Goal: Register for event/course

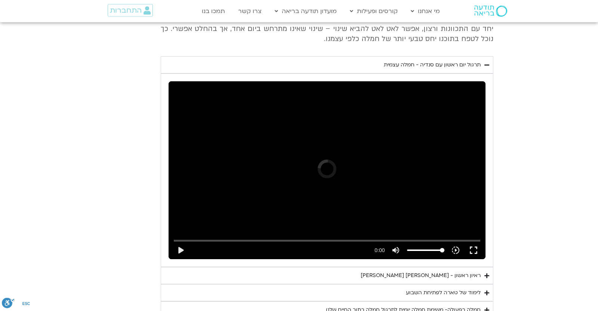
scroll to position [1596, 0]
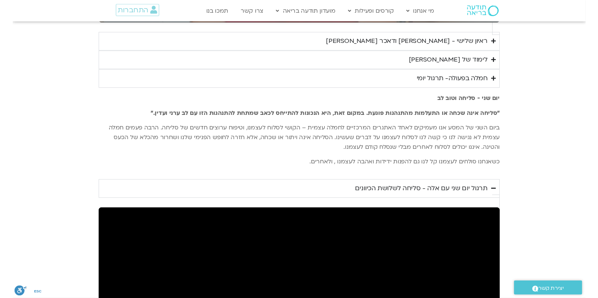
scroll to position [1001, 0]
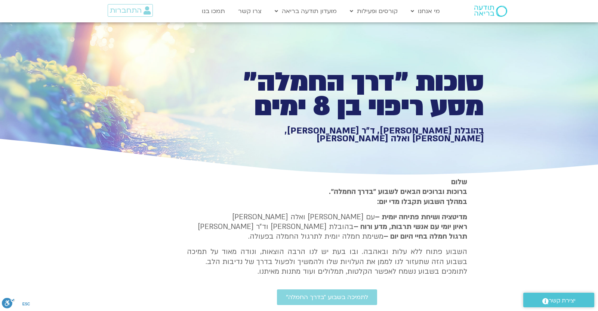
click at [242, 199] on p "שלום ברוכות וברוכים הבאים לשבוע ״בדרך החמלה״. במהלך השבוע תקבלו מדי יום:" at bounding box center [327, 192] width 280 height 30
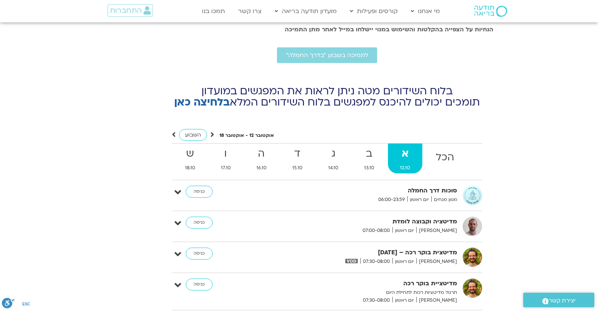
scroll to position [2222, 0]
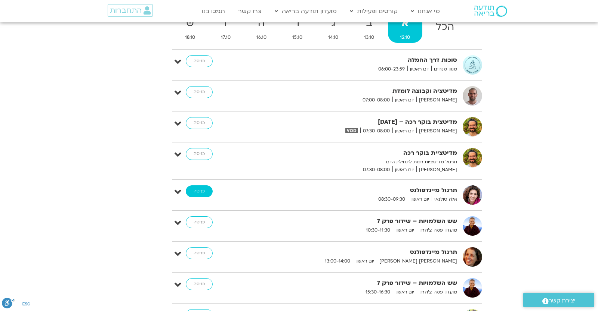
click at [202, 186] on link "כניסה" at bounding box center [199, 192] width 27 height 12
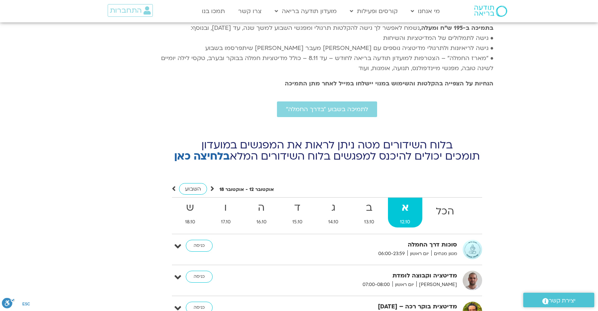
scroll to position [2102, 0]
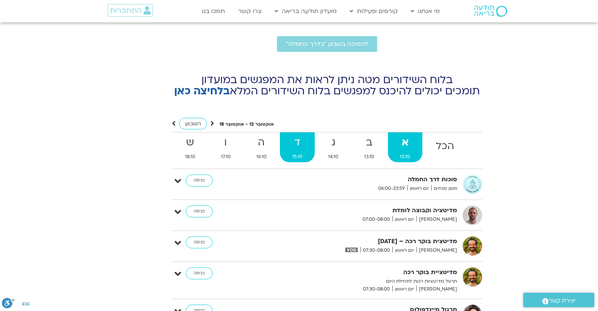
click at [291, 139] on link "ד 15.10" at bounding box center [297, 148] width 34 height 30
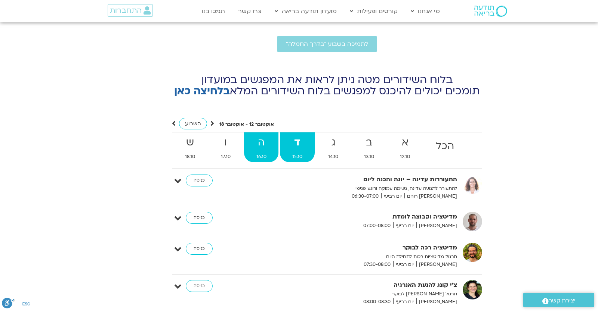
click at [267, 136] on strong "ה" at bounding box center [261, 142] width 34 height 17
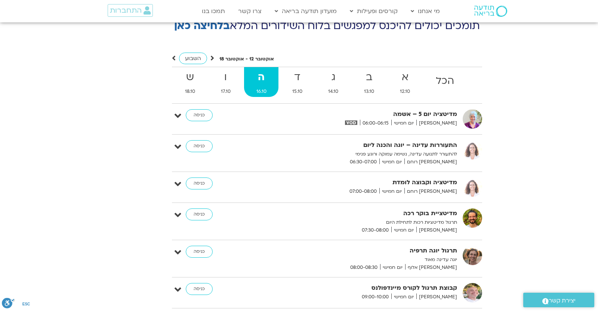
scroll to position [2364, 0]
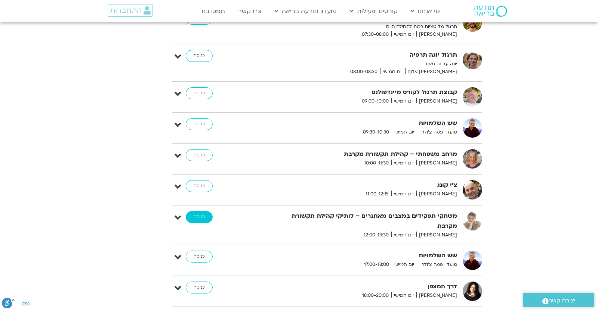
click at [201, 211] on link "כניסה" at bounding box center [199, 217] width 27 height 12
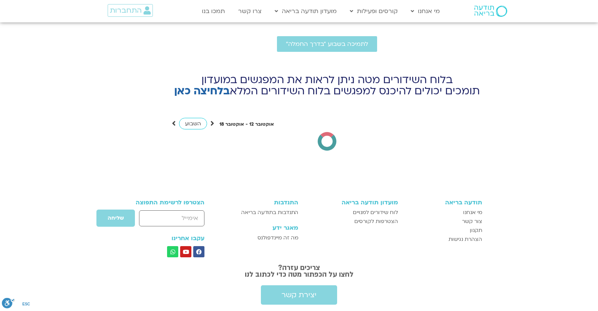
scroll to position [2102, 0]
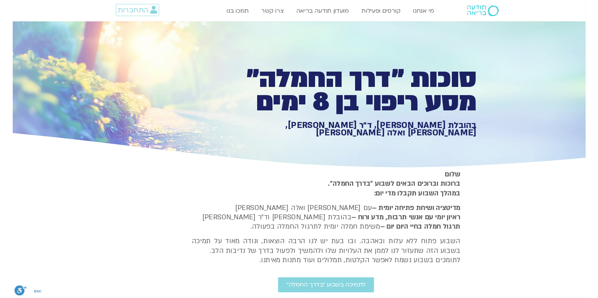
scroll to position [1727, 0]
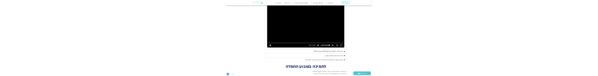
scroll to position [1606, 0]
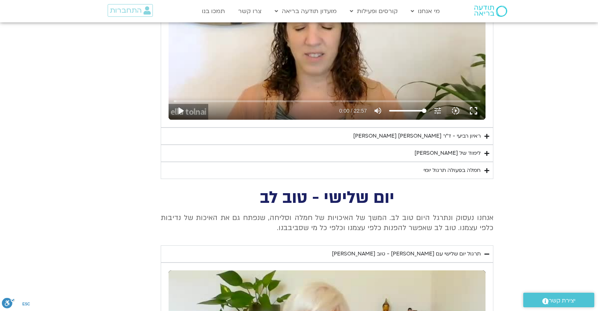
scroll to position [392, 0]
